Goal: Task Accomplishment & Management: Use online tool/utility

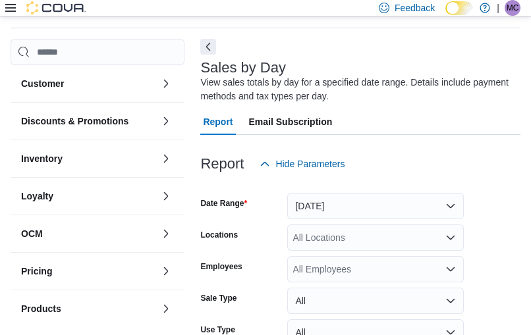
scroll to position [44, 0]
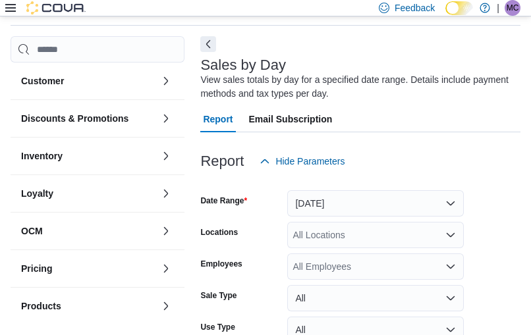
click at [207, 49] on button "Next" at bounding box center [208, 44] width 16 height 16
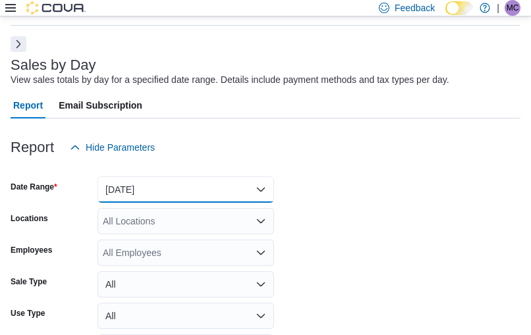
click at [150, 188] on button "[DATE]" at bounding box center [186, 190] width 177 height 26
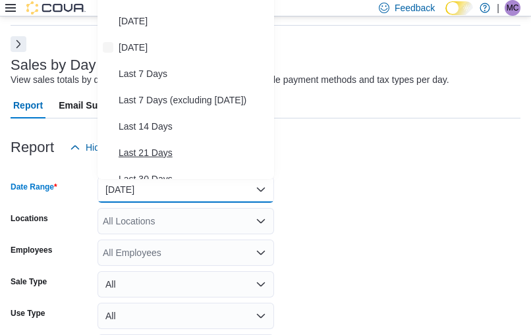
scroll to position [26, 0]
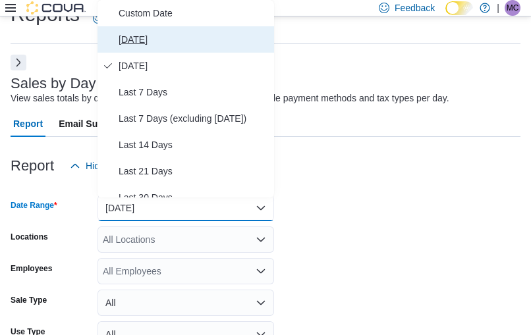
click at [173, 43] on span "[DATE]" at bounding box center [194, 40] width 150 height 16
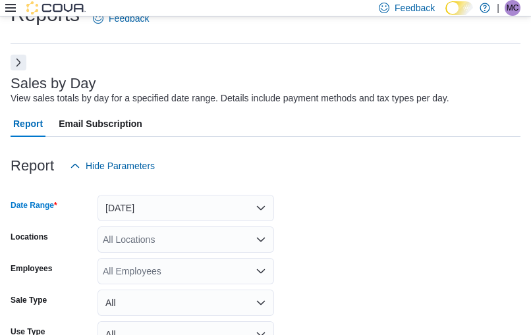
click at [140, 242] on div "All Locations" at bounding box center [186, 240] width 177 height 26
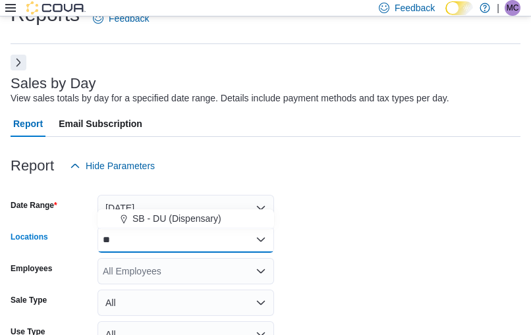
type input "**"
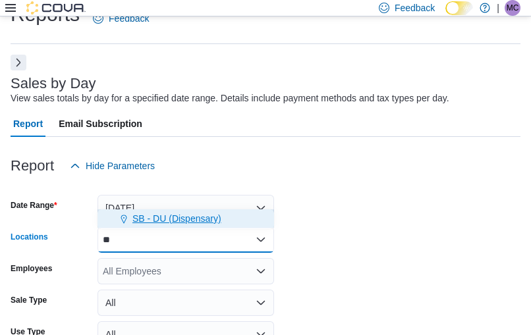
click at [196, 213] on span "SB - DU (Dispensary)" at bounding box center [176, 218] width 89 height 13
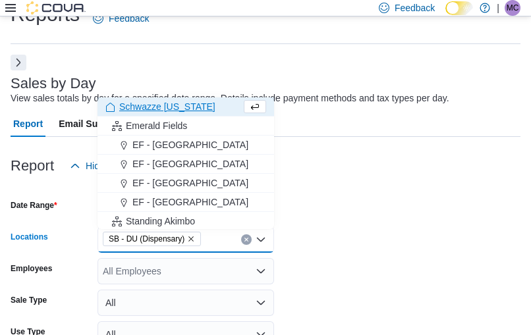
click at [368, 184] on div at bounding box center [266, 187] width 510 height 16
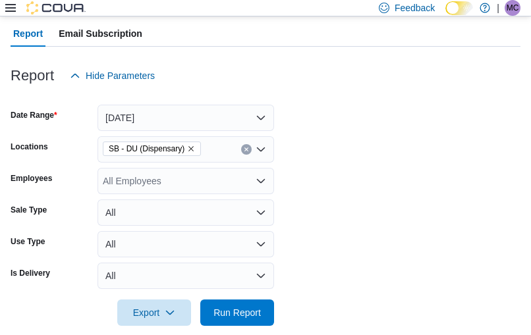
scroll to position [136, 0]
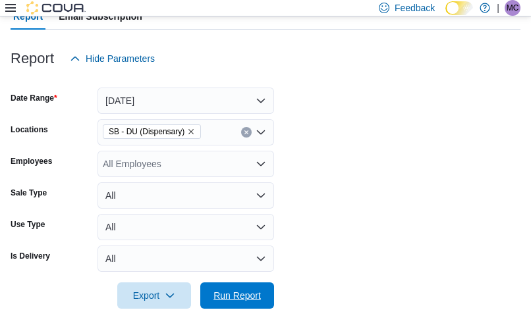
click at [236, 299] on span "Run Report" at bounding box center [236, 295] width 47 height 13
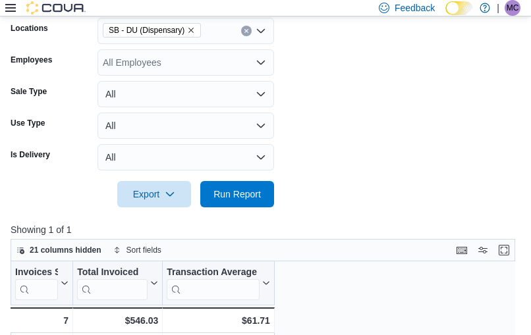
scroll to position [220, 0]
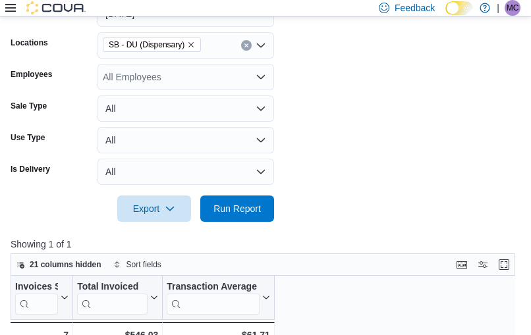
click at [212, 72] on div "All Employees" at bounding box center [186, 77] width 177 height 26
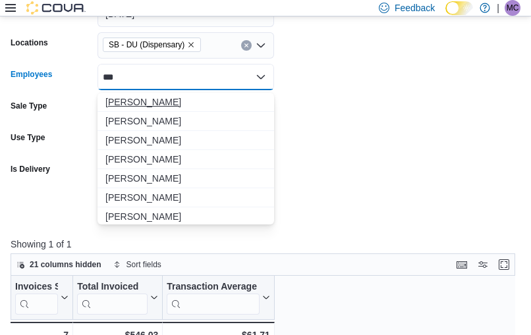
type input "***"
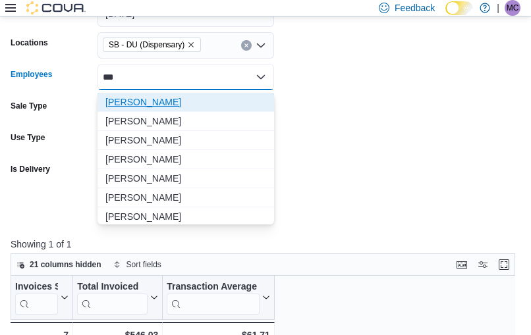
click at [188, 107] on span "[PERSON_NAME]" at bounding box center [185, 102] width 161 height 13
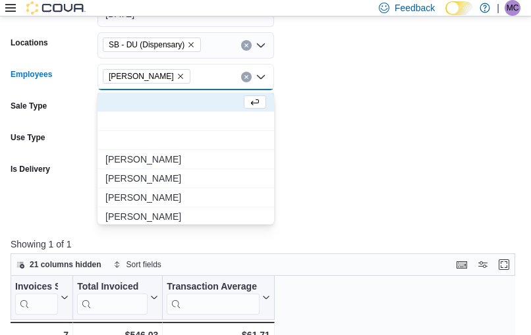
click at [375, 121] on form "Date Range [DATE] Locations SB - DU (Dispensary) Employees [PERSON_NAME] Combo …" at bounding box center [266, 103] width 510 height 237
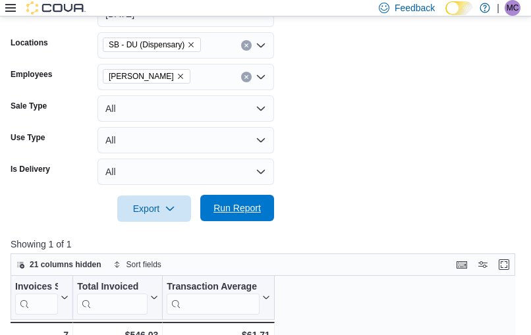
click at [249, 206] on span "Run Report" at bounding box center [236, 208] width 47 height 13
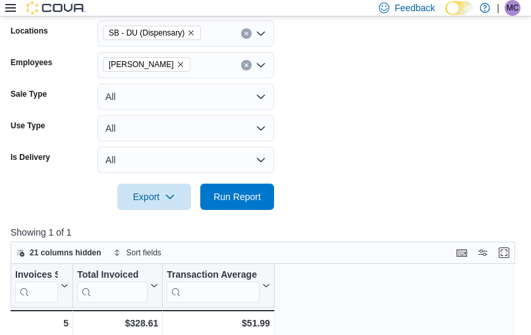
scroll to position [178, 0]
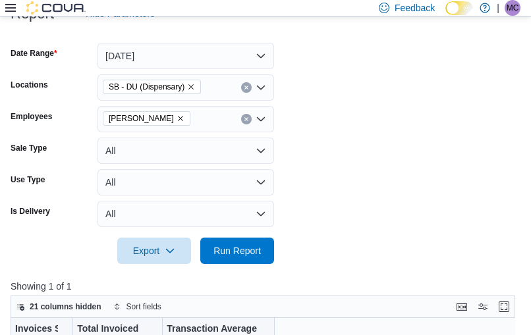
click at [244, 121] on icon "Clear input" at bounding box center [246, 119] width 5 height 5
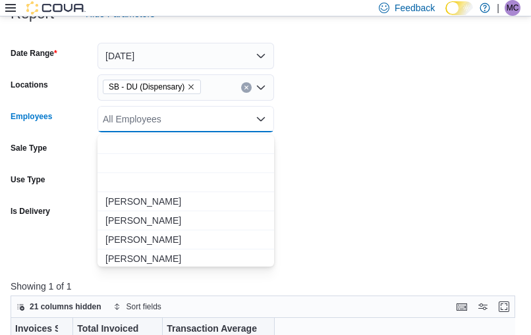
click at [250, 87] on div "SB - DU (Dispensary)" at bounding box center [186, 87] width 177 height 26
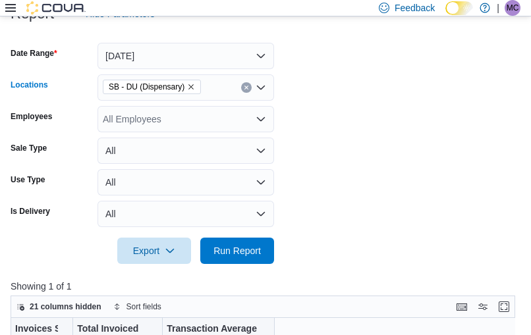
click at [248, 87] on icon "Clear input" at bounding box center [246, 87] width 5 height 5
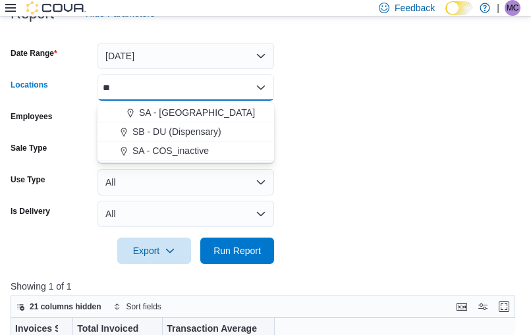
type input "**"
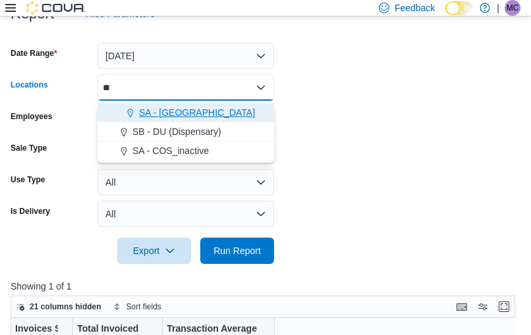
click at [212, 113] on div "SA - [GEOGRAPHIC_DATA]" at bounding box center [185, 112] width 161 height 13
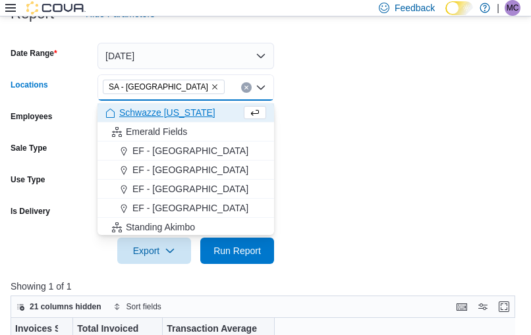
click at [432, 161] on form "Date Range [DATE] Locations [GEOGRAPHIC_DATA] - [GEOGRAPHIC_DATA] Combo box. Se…" at bounding box center [266, 145] width 510 height 237
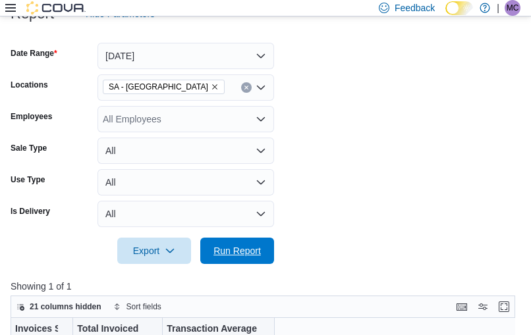
drag, startPoint x: 246, startPoint y: 248, endPoint x: 279, endPoint y: 225, distance: 40.2
click at [246, 249] on span "Run Report" at bounding box center [236, 250] width 47 height 13
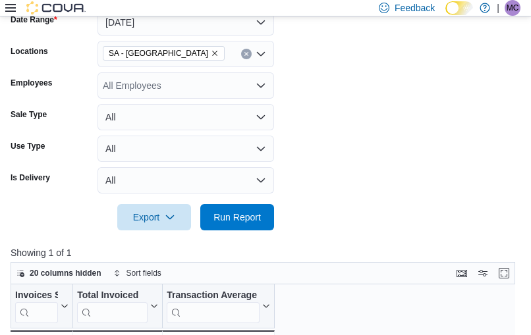
scroll to position [339, 0]
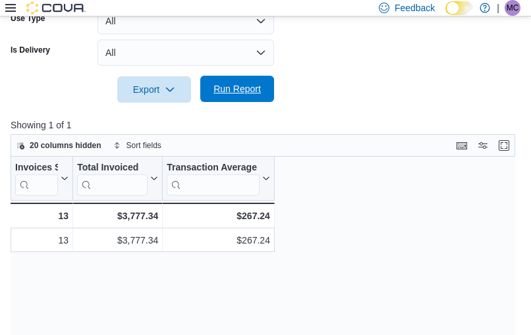
click at [260, 82] on span "Run Report" at bounding box center [237, 89] width 58 height 26
